Goal: Communication & Community: Answer question/provide support

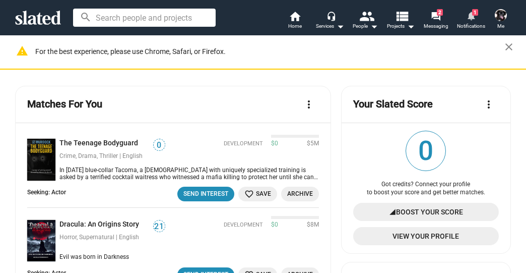
click at [474, 15] on span "1" at bounding box center [475, 12] width 6 height 7
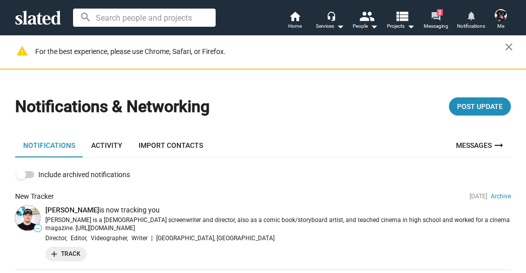
click at [436, 17] on mat-icon "forum" at bounding box center [436, 16] width 10 height 10
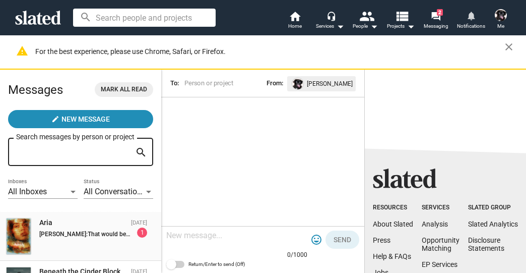
click at [105, 237] on span "That would be iinteresting. Emails or written conversation couldn’t work?" at bounding box center [185, 233] width 195 height 7
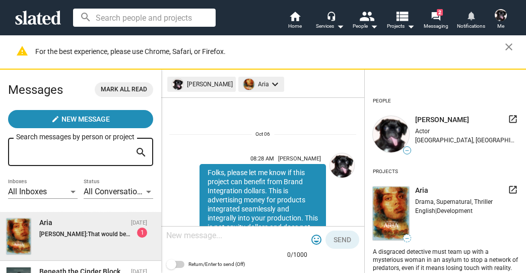
scroll to position [317, 0]
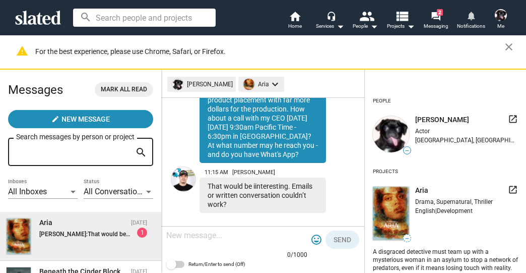
click at [214, 235] on textarea at bounding box center [236, 235] width 141 height 10
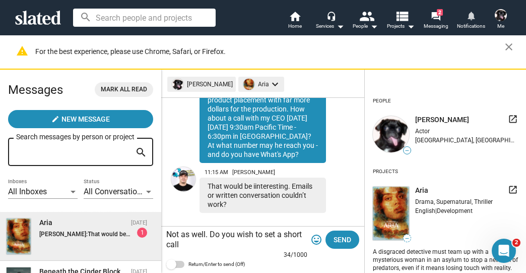
scroll to position [0, 0]
type textarea "Not as well. Do you wish to set a short call?"
click at [349, 238] on span "Send" at bounding box center [343, 239] width 18 height 18
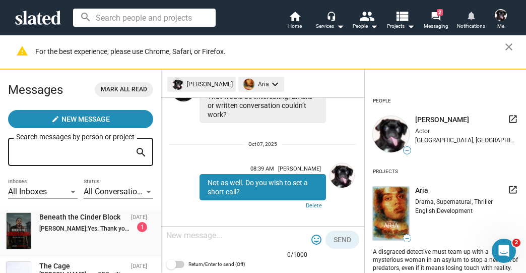
scroll to position [40, 0]
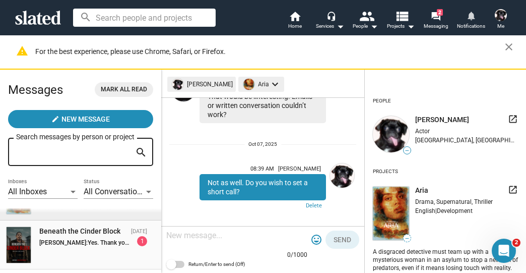
click at [102, 238] on div "[PERSON_NAME]: Yes. Thank you [PERSON_NAME] GENEPRISE PRODUCTIONS LLC IG: @GENE…" at bounding box center [93, 241] width 108 height 10
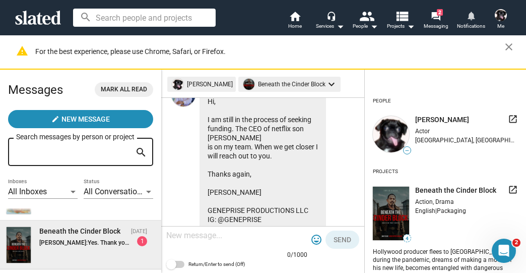
scroll to position [503, 0]
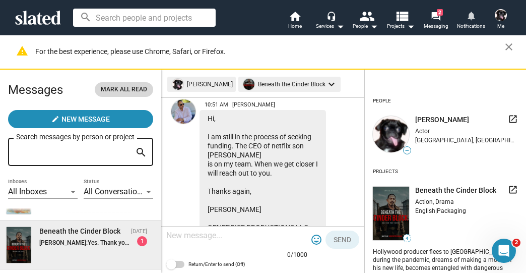
click at [129, 88] on span "Mark all read" at bounding box center [124, 89] width 46 height 11
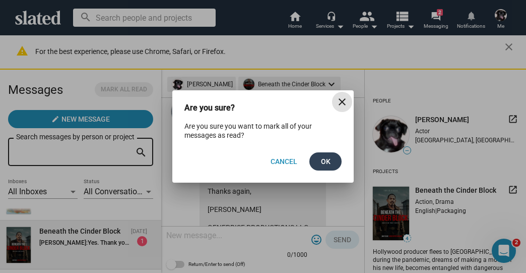
click at [317, 162] on button "Ok" at bounding box center [325, 161] width 32 height 18
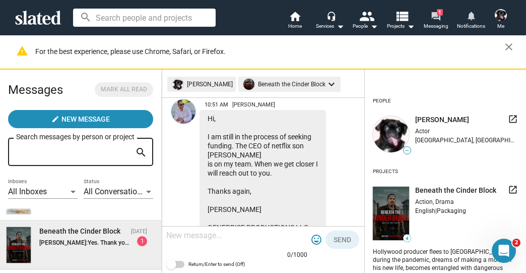
click at [437, 14] on span "1" at bounding box center [440, 12] width 6 height 7
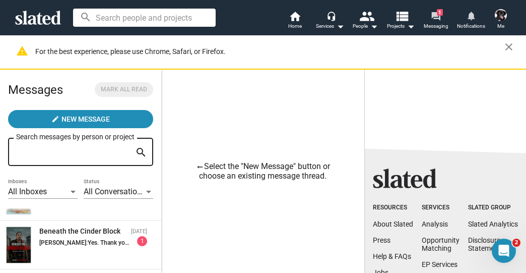
click at [433, 15] on mat-icon "forum" at bounding box center [436, 16] width 10 height 10
click at [405, 18] on mat-icon "view_list" at bounding box center [402, 16] width 15 height 15
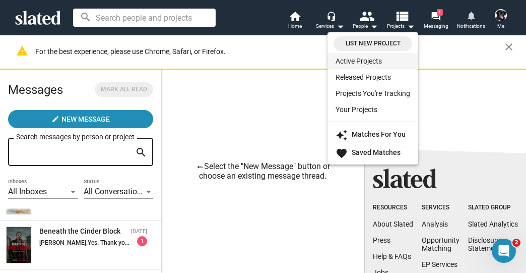
click at [363, 57] on link "Active Projects" at bounding box center [373, 61] width 91 height 16
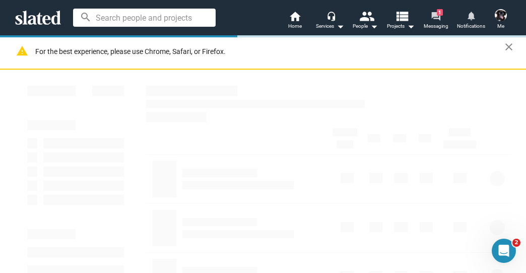
click at [437, 17] on mat-icon "forum" at bounding box center [436, 16] width 10 height 10
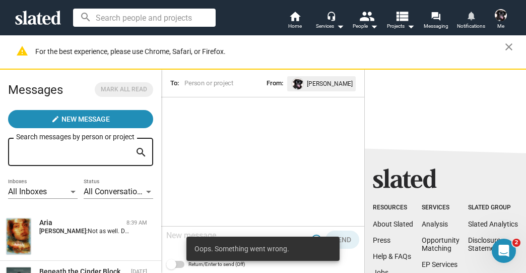
click at [258, 245] on span "Oops. Something went wrong." at bounding box center [241, 248] width 95 height 10
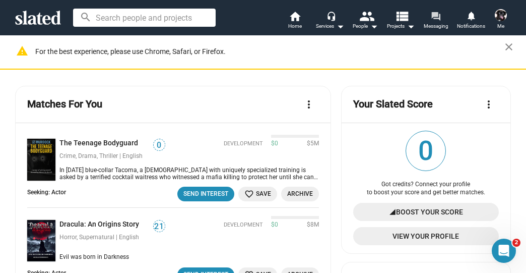
click at [435, 17] on mat-icon "forum" at bounding box center [436, 16] width 10 height 10
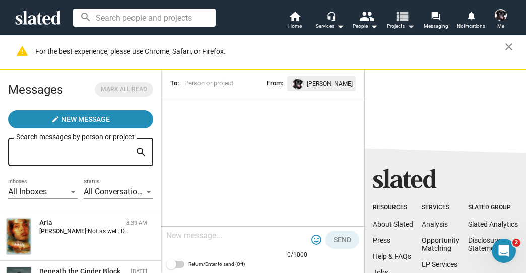
click at [403, 14] on mat-icon "view_list" at bounding box center [402, 16] width 15 height 15
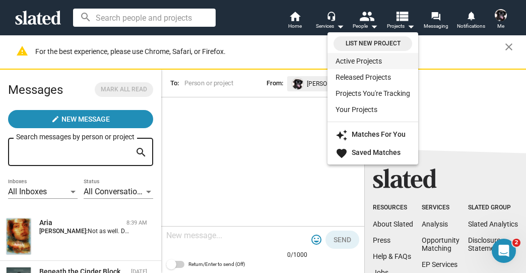
click at [350, 60] on link "Active Projects" at bounding box center [373, 61] width 91 height 16
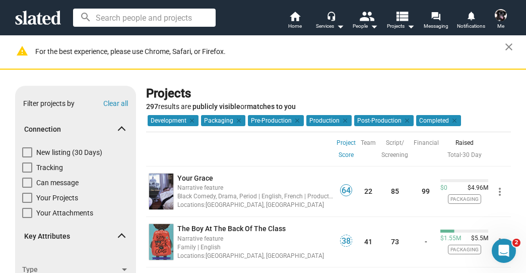
click at [22, 151] on span at bounding box center [27, 152] width 10 height 10
click at [27, 157] on input "New listing (30 Days)" at bounding box center [27, 157] width 1 height 1
checkbox input "true"
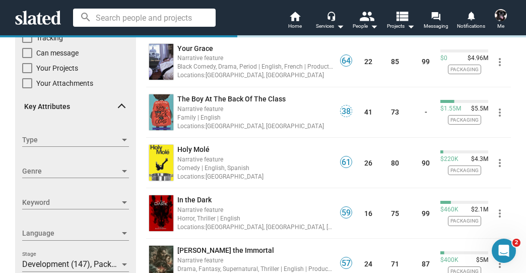
scroll to position [161, 0]
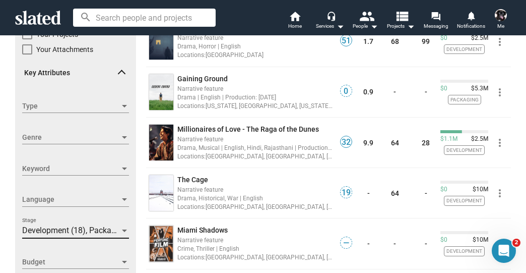
click at [33, 233] on span "Development (18), Packaging (8), Pre-Production (2), Production (2), Post-Produ…" at bounding box center [178, 230] width 312 height 10
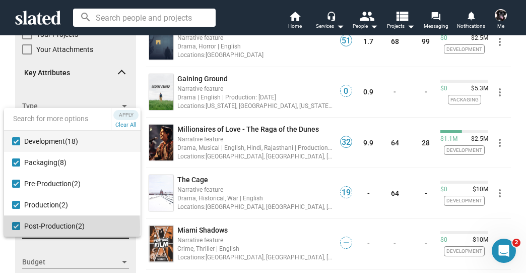
click at [17, 226] on mat-pseudo-checkbox at bounding box center [16, 226] width 8 height 8
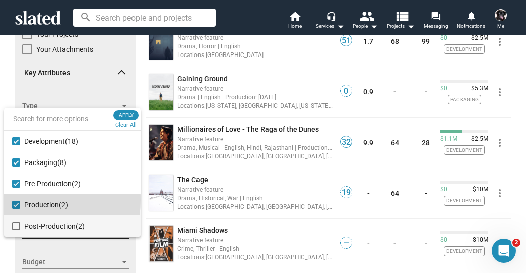
click at [18, 200] on mat-option "Production (2)" at bounding box center [72, 204] width 137 height 21
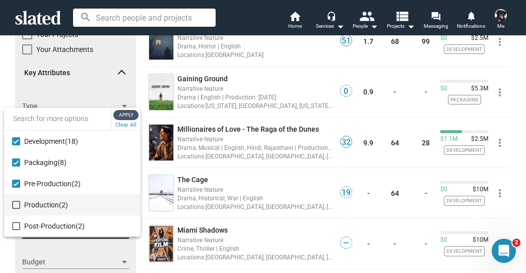
click at [125, 117] on span "Apply" at bounding box center [126, 115] width 18 height 10
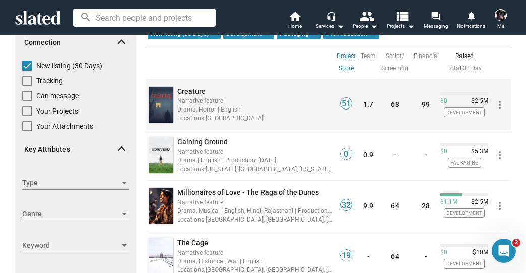
scroll to position [40, 0]
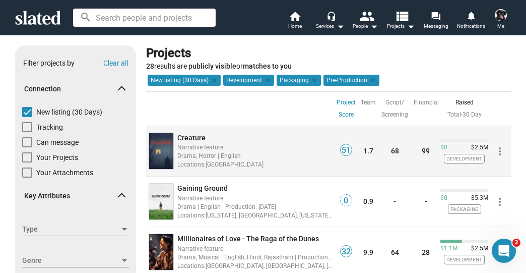
click at [202, 137] on div "Creature" at bounding box center [255, 138] width 156 height 10
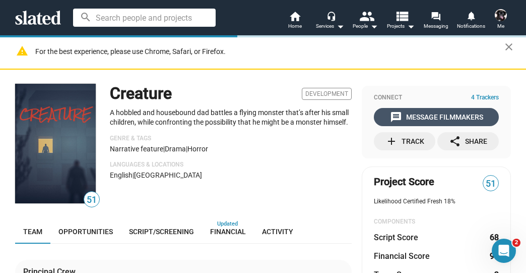
click at [410, 111] on div "message Message Filmmakers" at bounding box center [436, 117] width 93 height 18
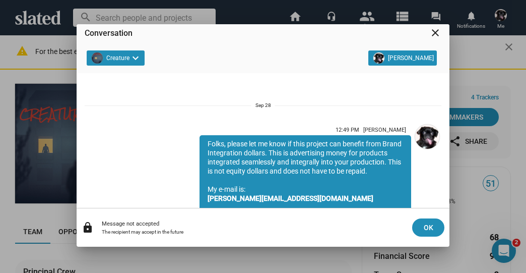
scroll to position [3, 0]
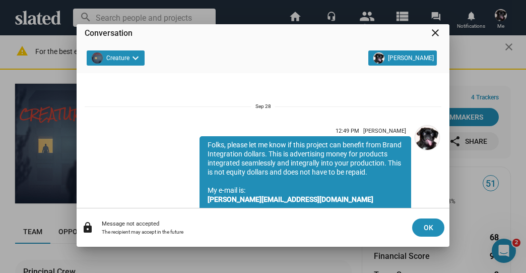
drag, startPoint x: 279, startPoint y: 161, endPoint x: 200, endPoint y: 139, distance: 82.2
click at [200, 139] on div "Folks, please let me know if this project can benefit from Brand Integration do…" at bounding box center [306, 190] width 212 height 108
copy div "Folks, please let me know if this project can benefit from Brand Integration do…"
click at [436, 31] on mat-icon "close" at bounding box center [435, 33] width 12 height 12
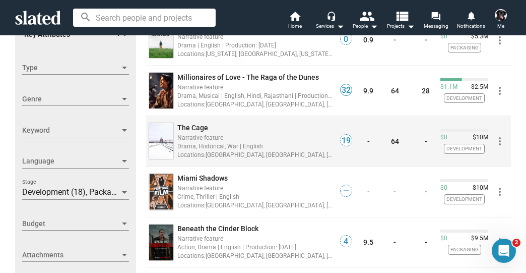
scroll to position [242, 0]
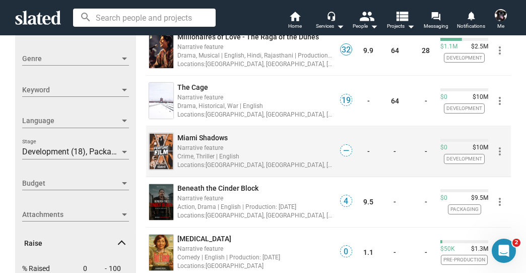
click at [191, 134] on span "Miami Shadows" at bounding box center [202, 138] width 50 height 8
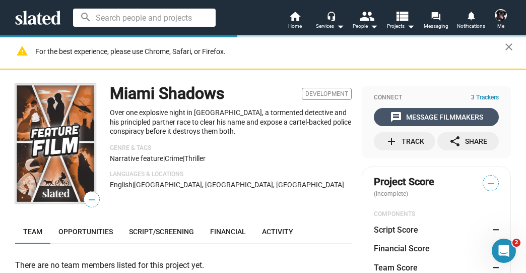
click at [435, 114] on div "message Message Filmmakers" at bounding box center [436, 117] width 93 height 18
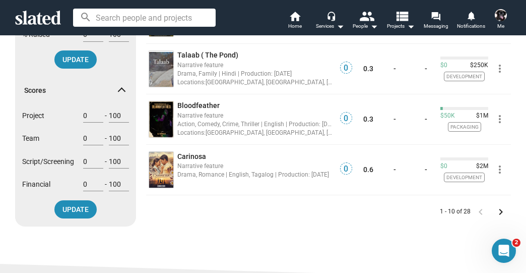
scroll to position [484, 0]
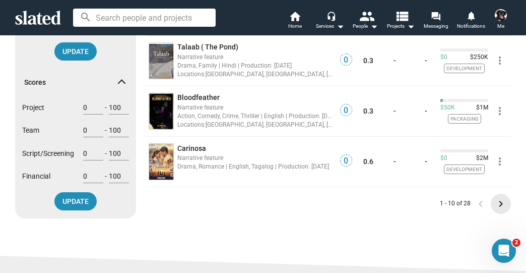
click at [498, 202] on mat-icon "keyboard_arrow_right" at bounding box center [501, 204] width 12 height 12
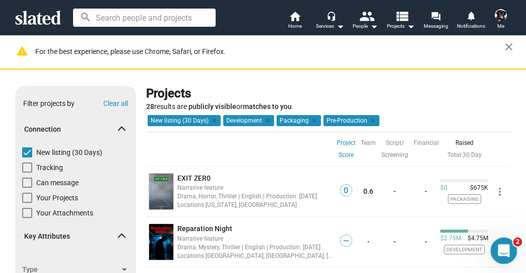
click at [501, 247] on icon "Open Intercom Messenger" at bounding box center [502, 249] width 17 height 17
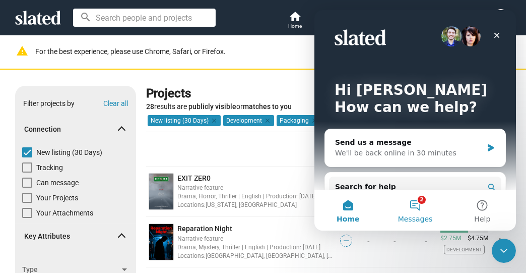
click at [421, 205] on button "2 Messages" at bounding box center [414, 210] width 67 height 40
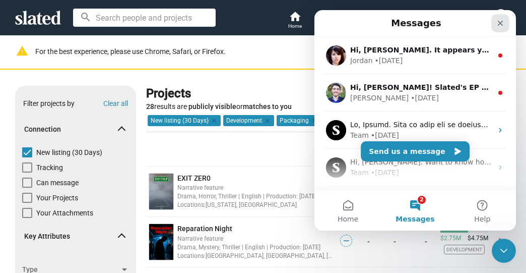
click at [497, 28] on div "Close" at bounding box center [500, 23] width 18 height 18
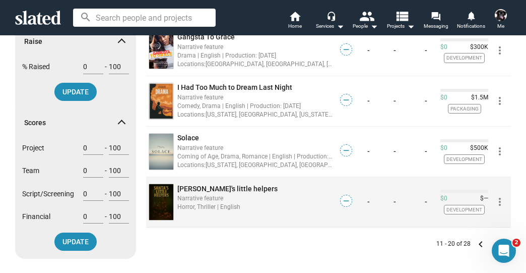
scroll to position [484, 0]
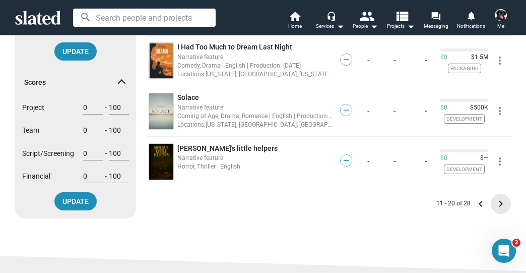
click at [497, 201] on mat-icon "keyboard_arrow_right" at bounding box center [501, 204] width 12 height 12
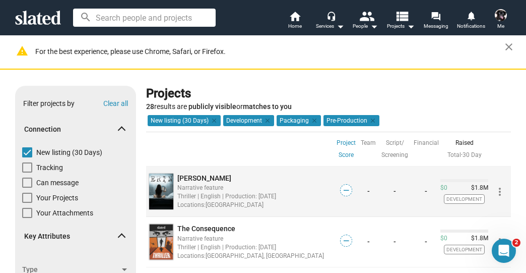
click at [184, 174] on span "ERIN" at bounding box center [204, 178] width 54 height 8
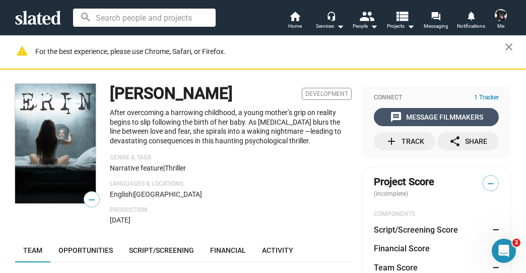
click at [420, 112] on div "message Message Filmmakers" at bounding box center [436, 117] width 93 height 18
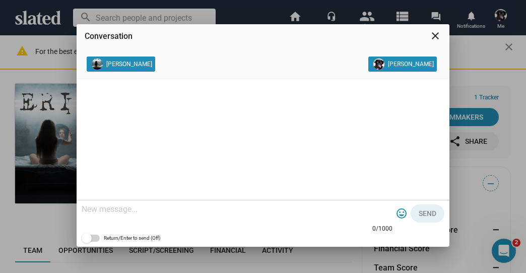
click at [132, 215] on div at bounding box center [237, 210] width 311 height 30
paste textarea "Folks, please let me know if this project can benefit from Brand Integration do…"
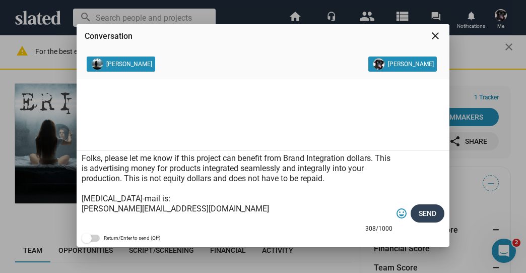
type textarea "Folks, please let me know if this project can benefit from Brand Integration do…"
click at [421, 212] on span "Send" at bounding box center [428, 213] width 18 height 18
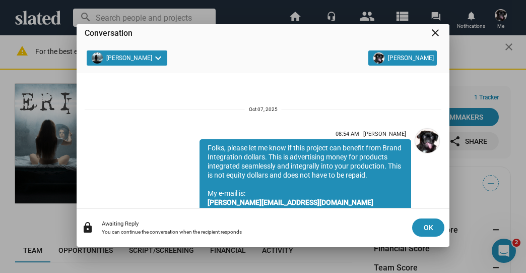
scroll to position [84, 0]
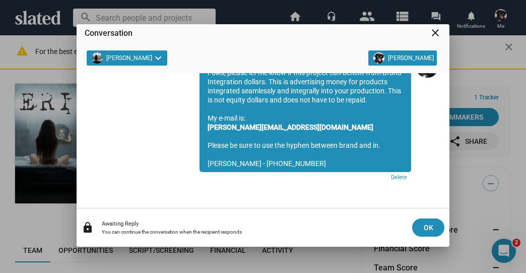
click at [436, 34] on mat-icon "close" at bounding box center [435, 33] width 12 height 12
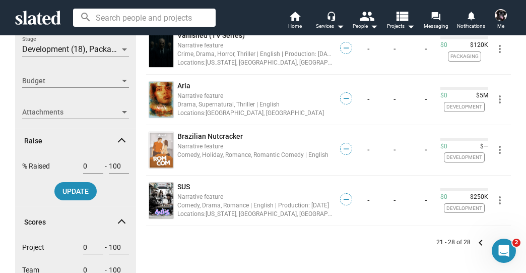
scroll to position [363, 0]
